Goal: Transaction & Acquisition: Purchase product/service

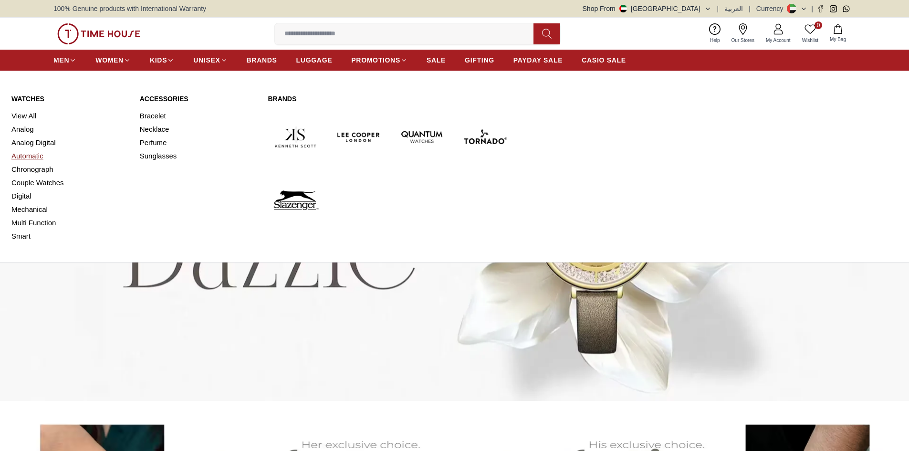
click at [37, 156] on link "Automatic" at bounding box center [69, 155] width 117 height 13
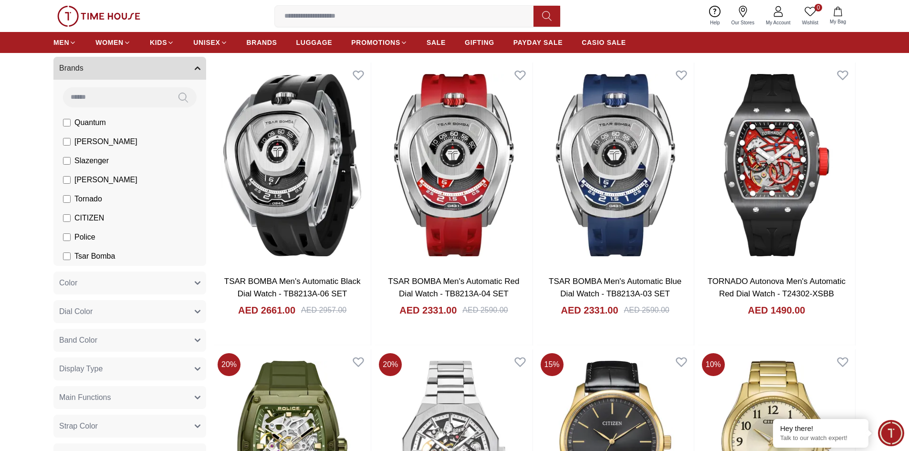
scroll to position [95, 0]
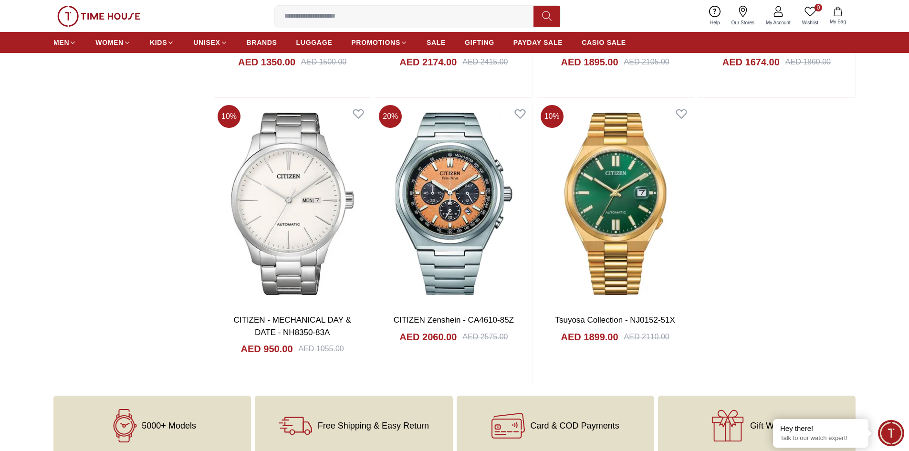
scroll to position [1145, 0]
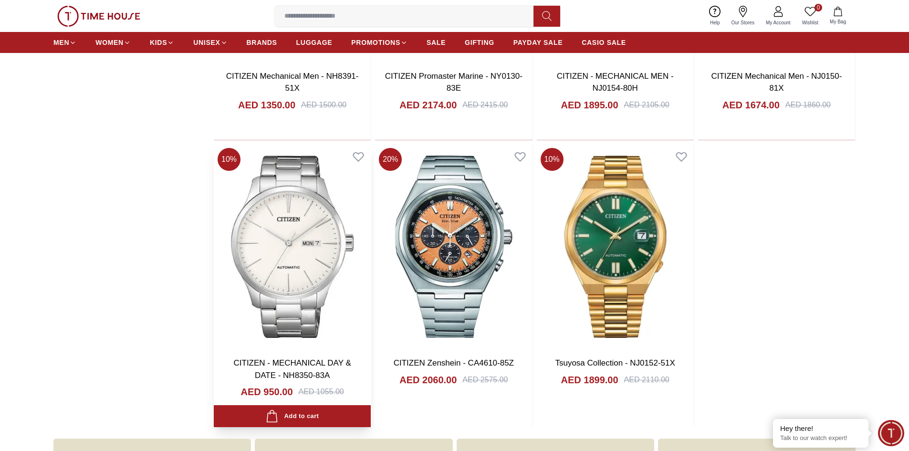
click at [311, 214] on img at bounding box center [292, 246] width 157 height 205
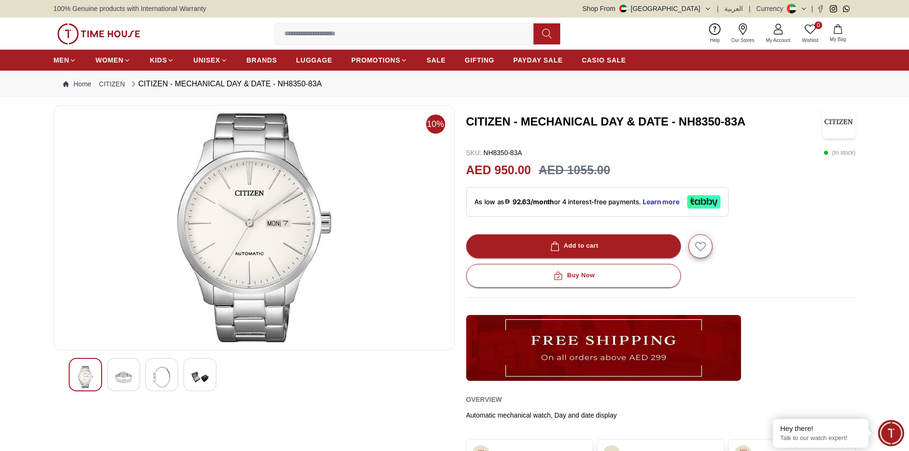
click at [87, 374] on img at bounding box center [85, 377] width 17 height 22
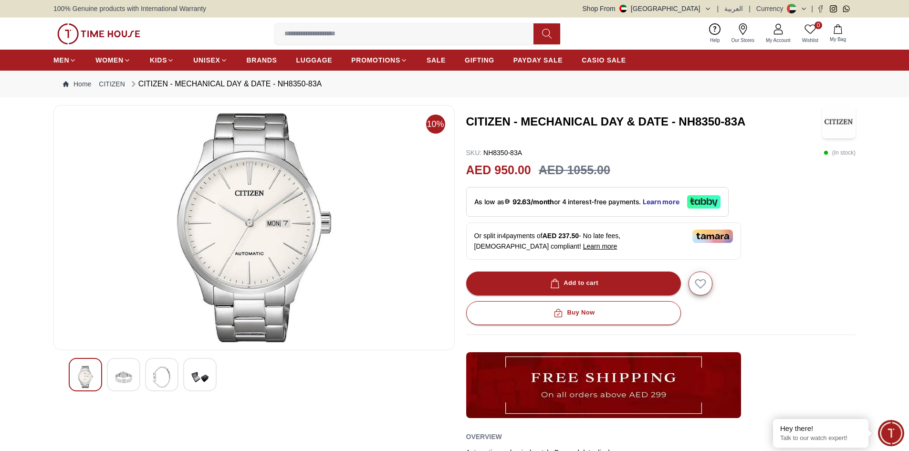
click at [265, 246] on img at bounding box center [254, 227] width 385 height 229
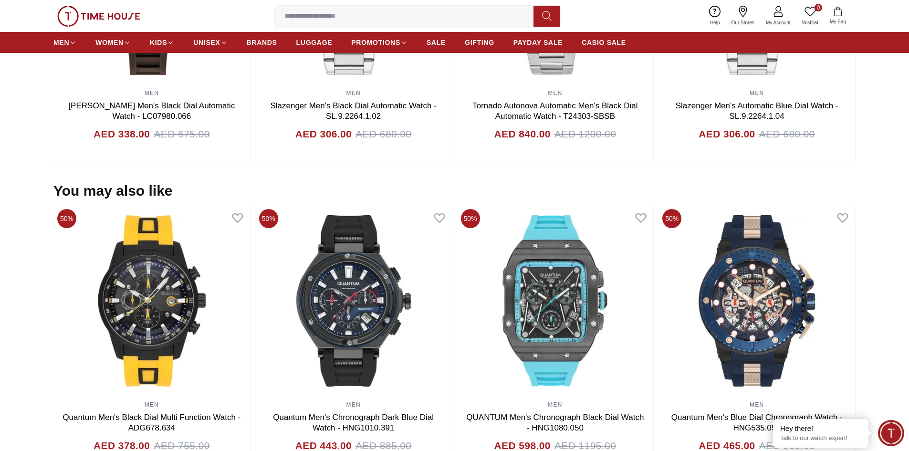
scroll to position [763, 0]
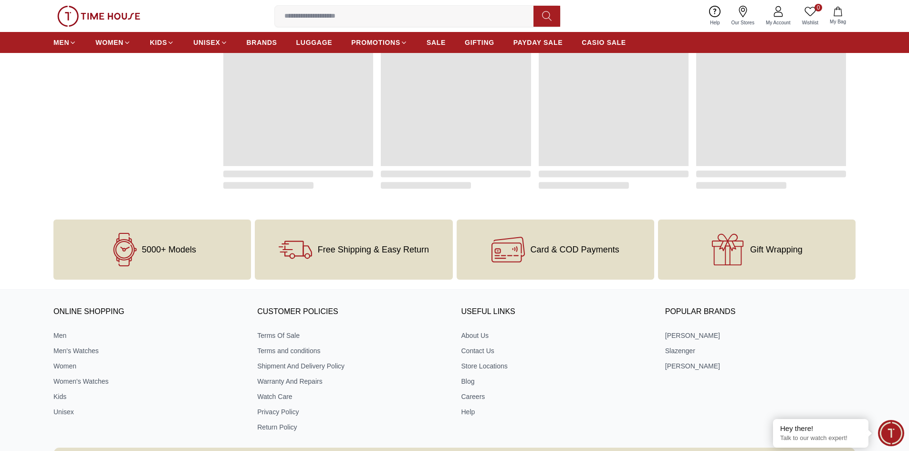
scroll to position [95, 0]
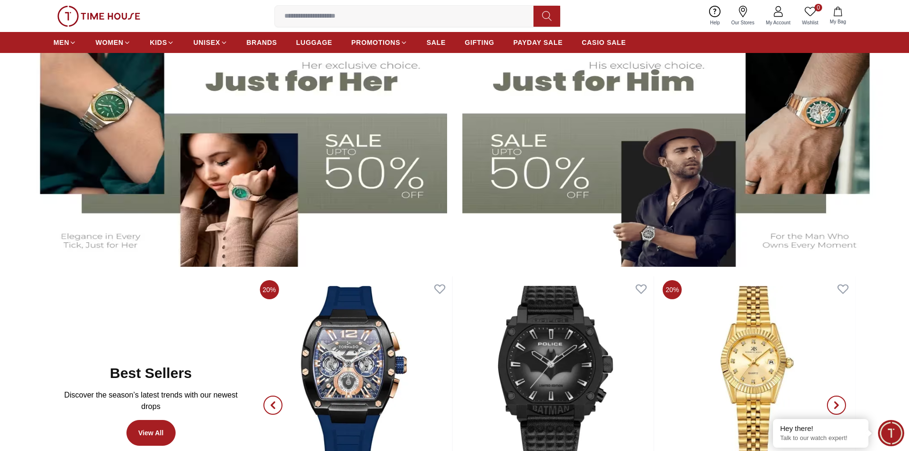
scroll to position [429, 0]
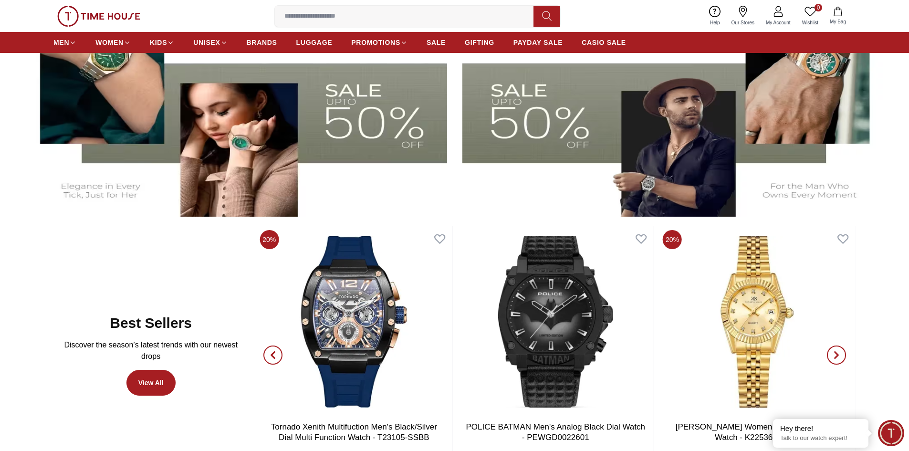
click at [372, 134] on img at bounding box center [235, 99] width 424 height 236
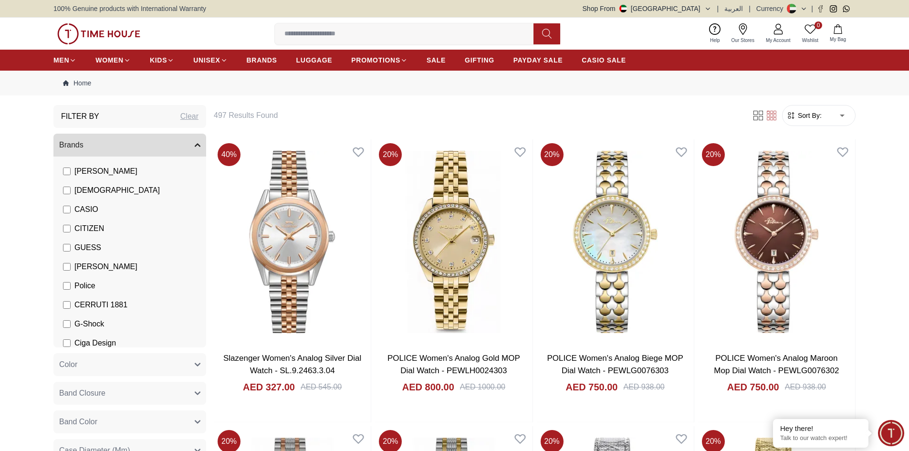
scroll to position [72, 0]
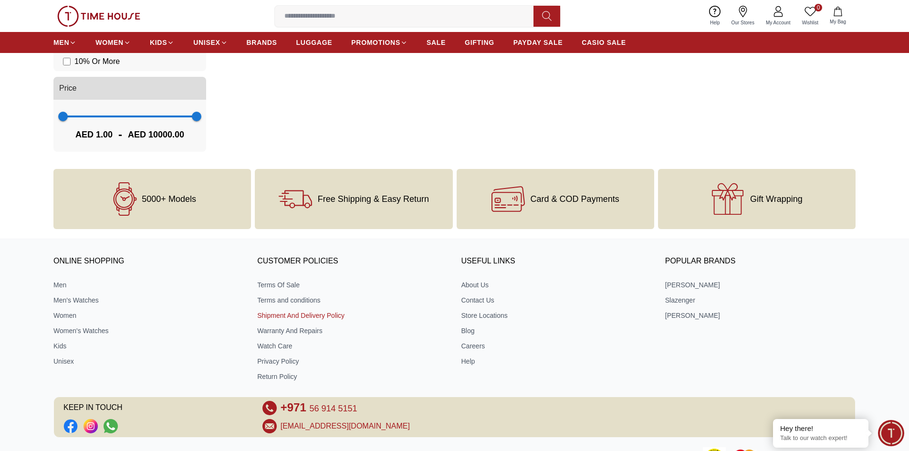
scroll to position [857, 0]
